Goal: Information Seeking & Learning: Learn about a topic

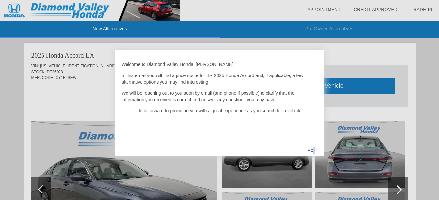
click at [315, 150] on div "EXIT" at bounding box center [312, 151] width 23 height 20
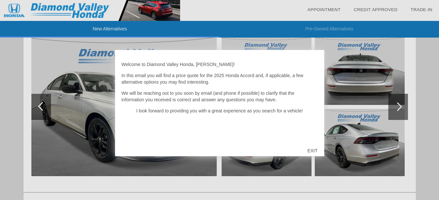
scroll to position [501, 0]
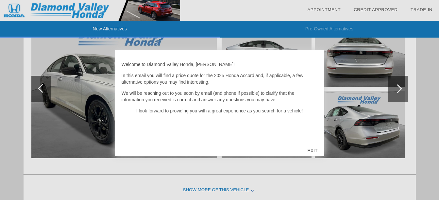
click at [312, 150] on div "EXIT" at bounding box center [312, 151] width 23 height 20
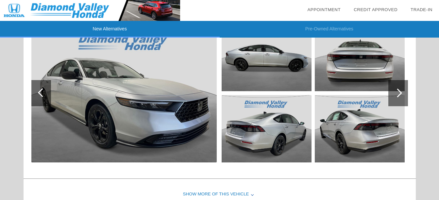
scroll to position [468, 0]
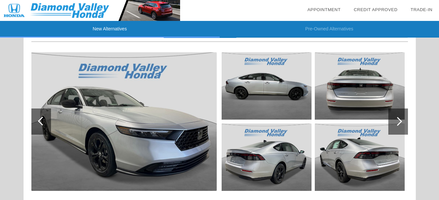
drag, startPoint x: 136, startPoint y: 130, endPoint x: 98, endPoint y: 107, distance: 44.5
click at [399, 120] on div at bounding box center [397, 121] width 9 height 9
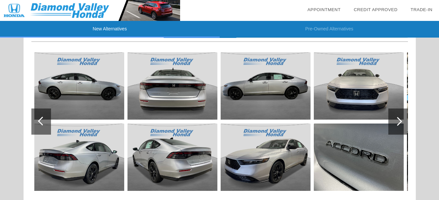
click at [398, 121] on div at bounding box center [397, 121] width 9 height 9
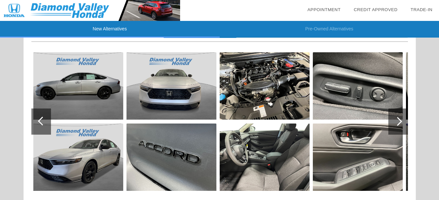
click at [398, 121] on div at bounding box center [397, 121] width 9 height 9
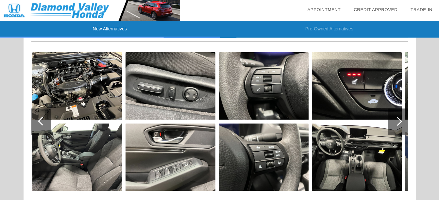
click at [398, 121] on div at bounding box center [397, 121] width 9 height 9
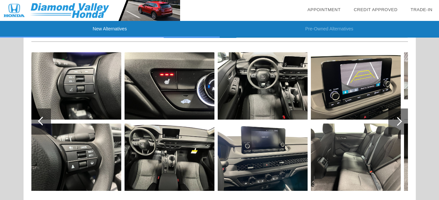
click at [398, 121] on div at bounding box center [397, 121] width 9 height 9
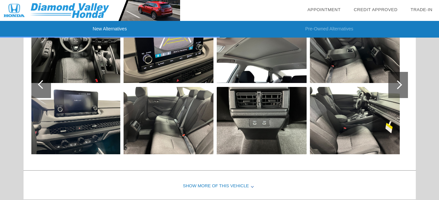
scroll to position [566, 0]
